Goal: Navigation & Orientation: Find specific page/section

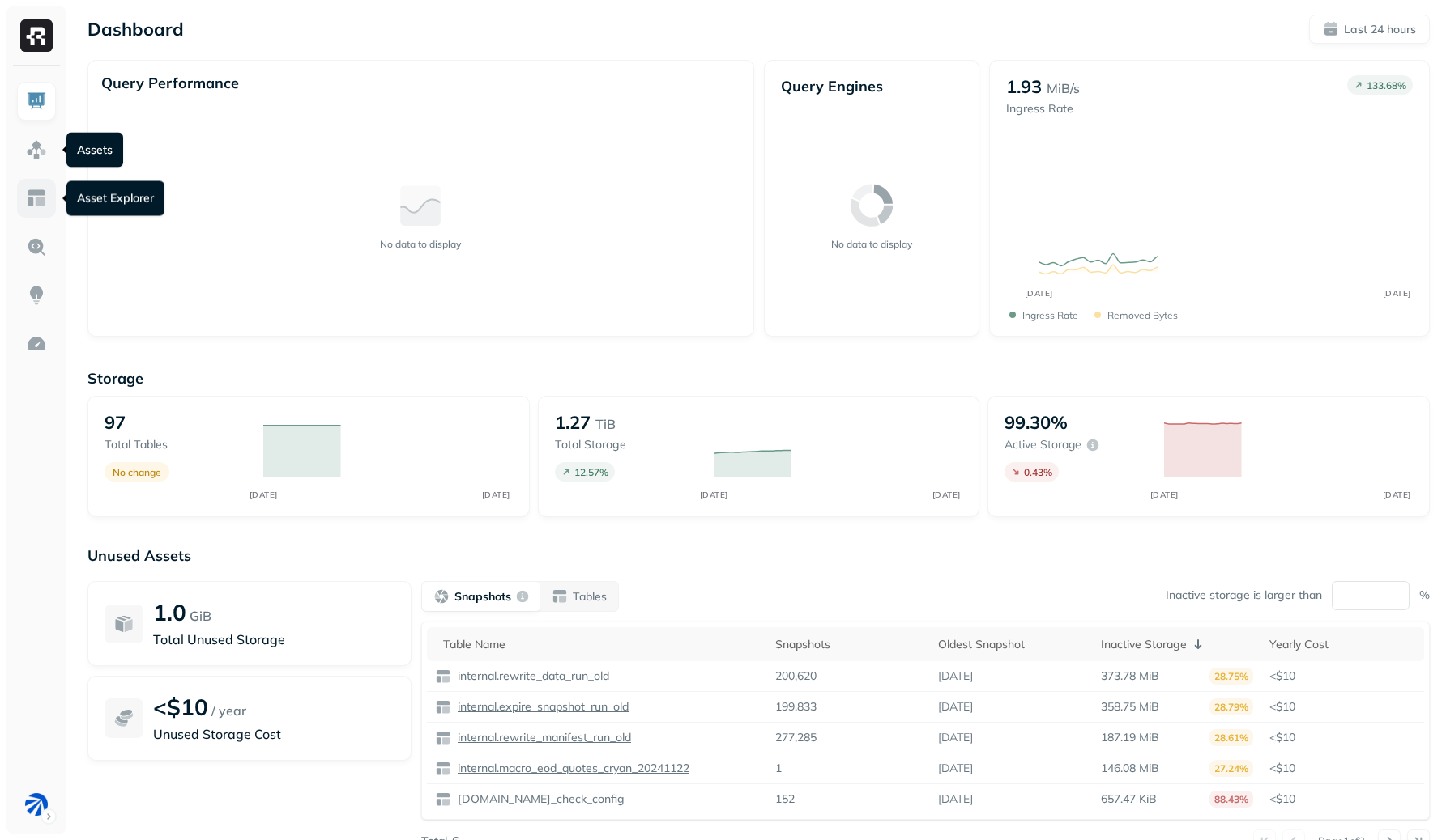
drag, startPoint x: 0, startPoint y: 0, endPoint x: 30, endPoint y: 200, distance: 202.2
click at [30, 200] on img at bounding box center [37, 198] width 21 height 21
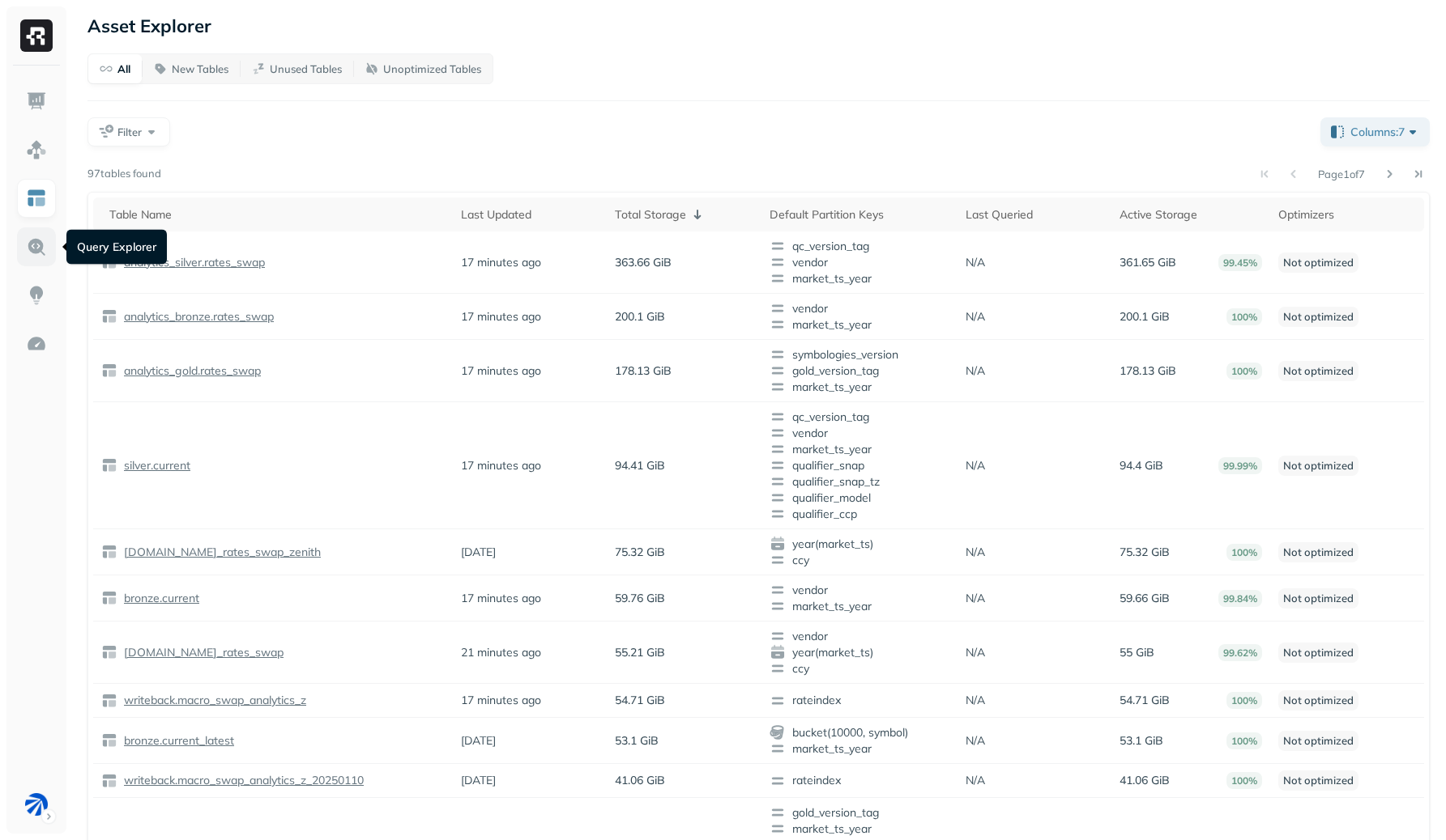
click at [40, 240] on img at bounding box center [37, 247] width 21 height 21
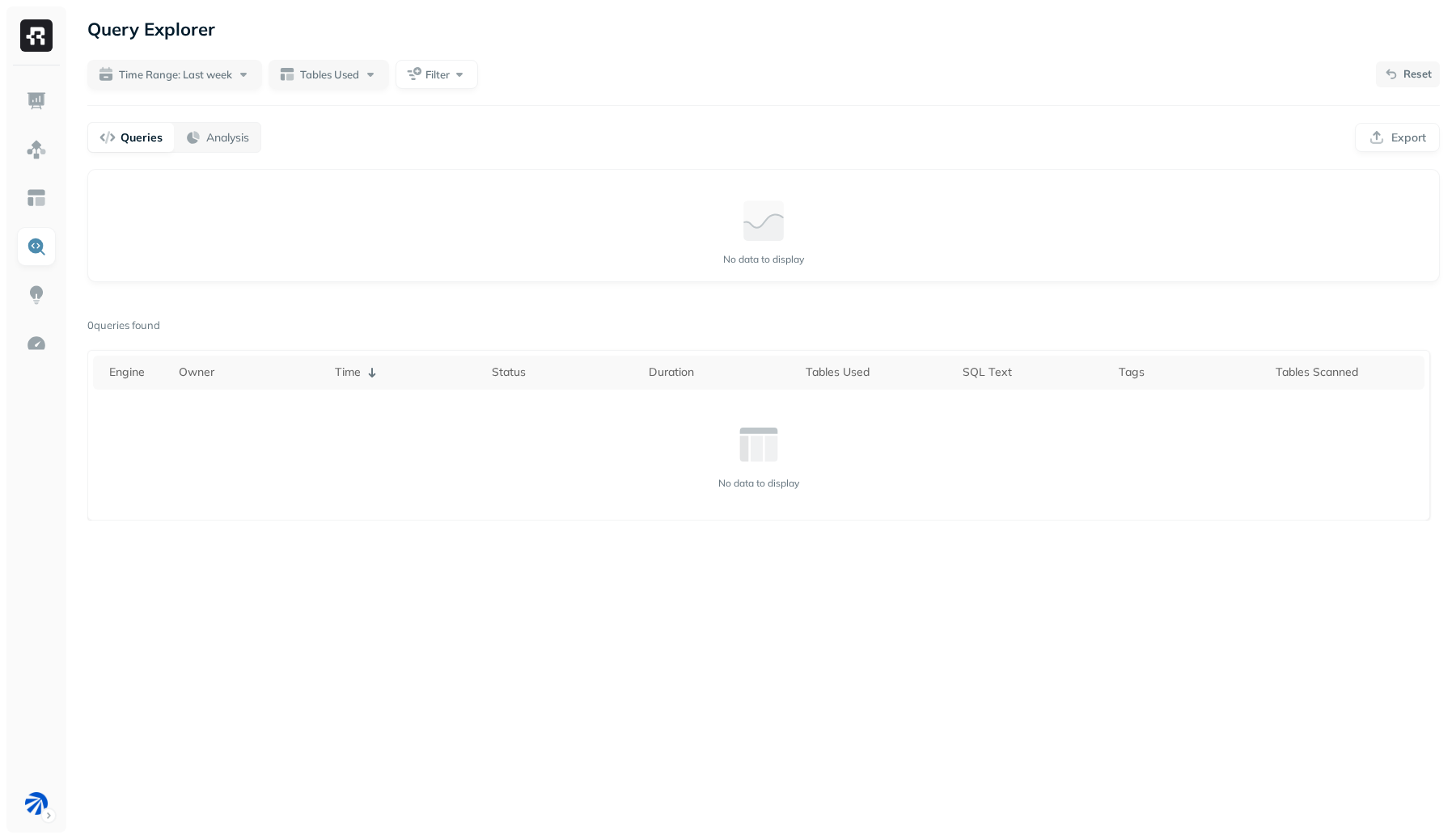
click at [1406, 82] on button "Reset" at bounding box center [1407, 74] width 63 height 26
click at [33, 808] on html "Query Explorer Time Range: Last week Filter Queries Analysis Export Query Perfo…" at bounding box center [728, 420] width 1456 height 839
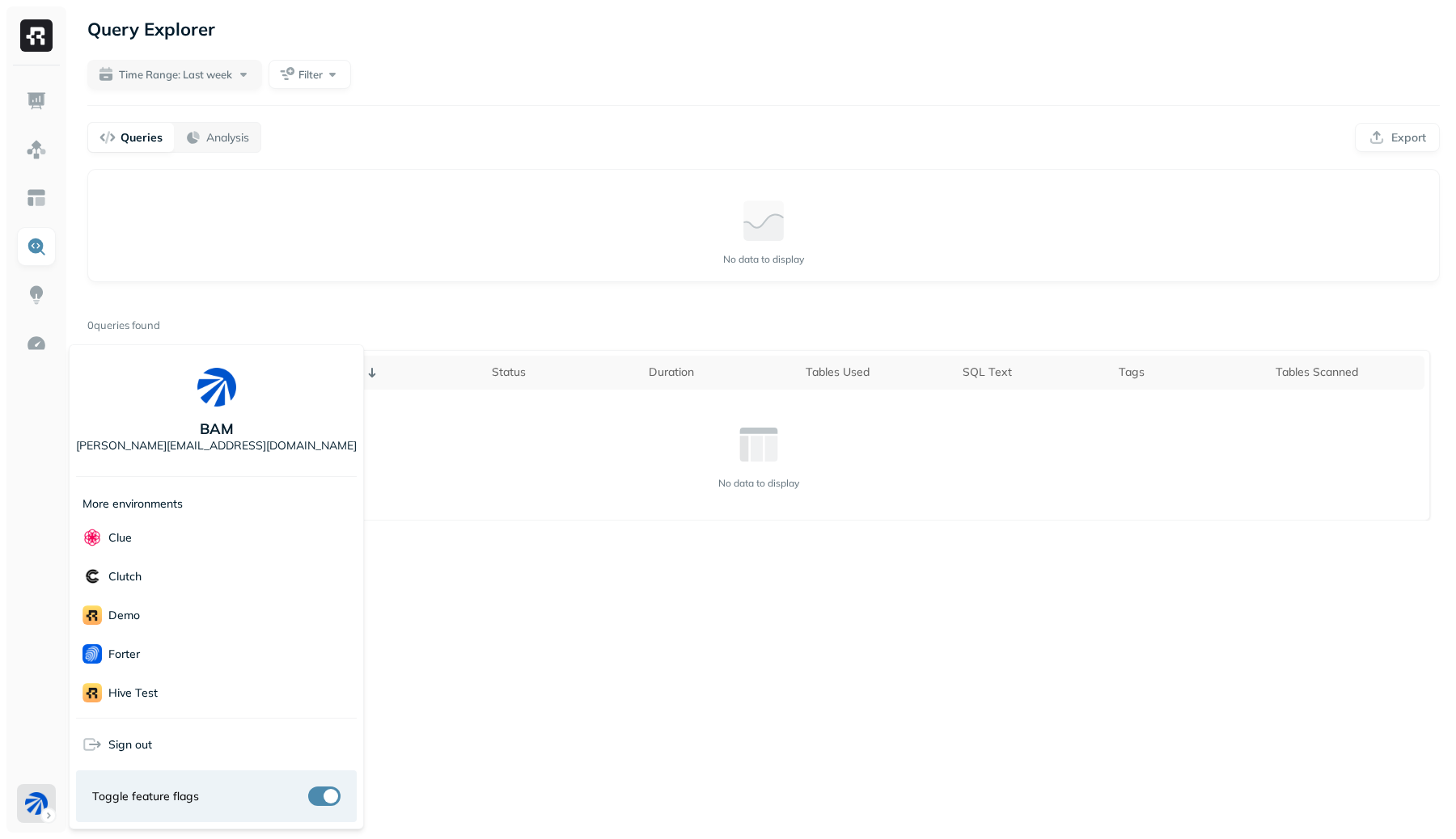
click at [584, 253] on html "Query Explorer Time Range: Last week Filter Queries Analysis Export Query Perfo…" at bounding box center [728, 420] width 1456 height 839
